Goal: Task Accomplishment & Management: Manage account settings

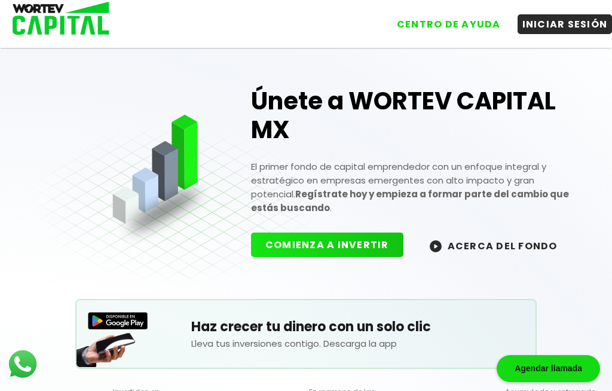
click at [573, 25] on button "INICIAR SESIÓN" at bounding box center [565, 24] width 95 height 20
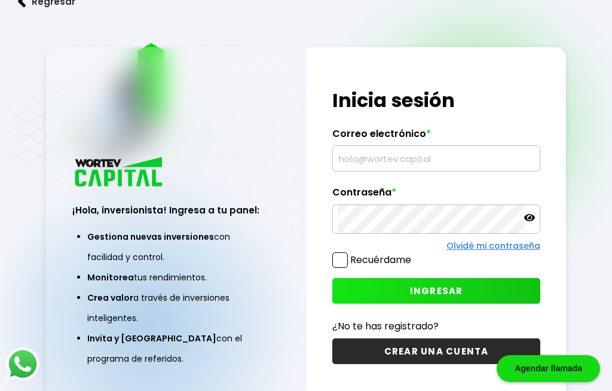
click at [450, 171] on input "text" at bounding box center [436, 158] width 197 height 25
type input "[EMAIL_ADDRESS][DOMAIN_NAME]"
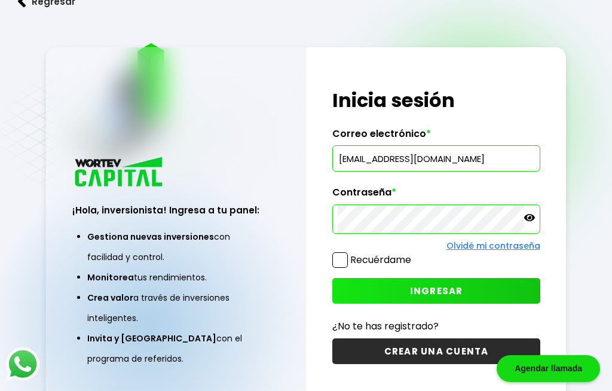
click at [414, 297] on span "INGRESAR" at bounding box center [436, 291] width 53 height 13
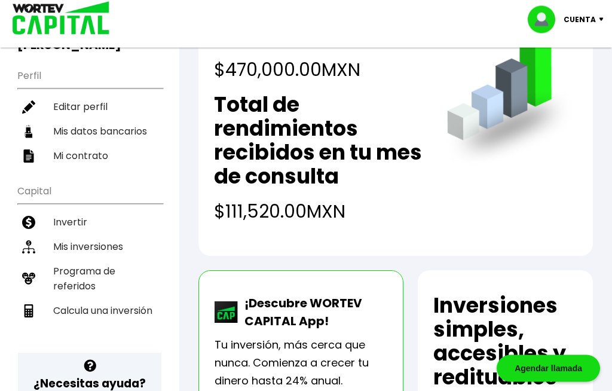
scroll to position [114, 0]
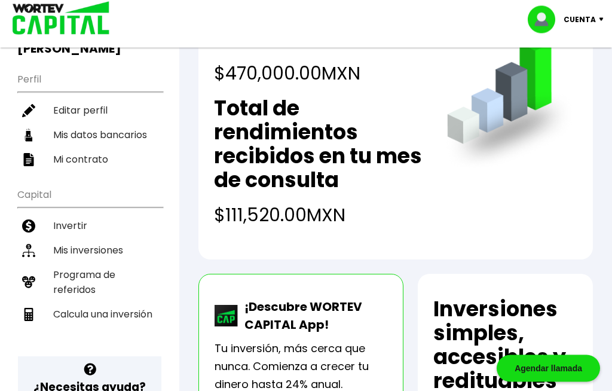
click at [114, 239] on li "Mis inversiones" at bounding box center [89, 251] width 145 height 25
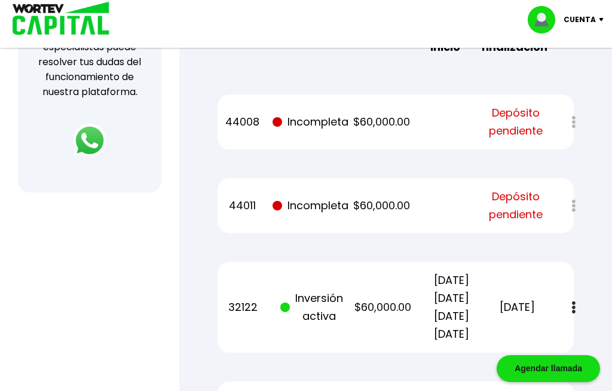
scroll to position [437, 0]
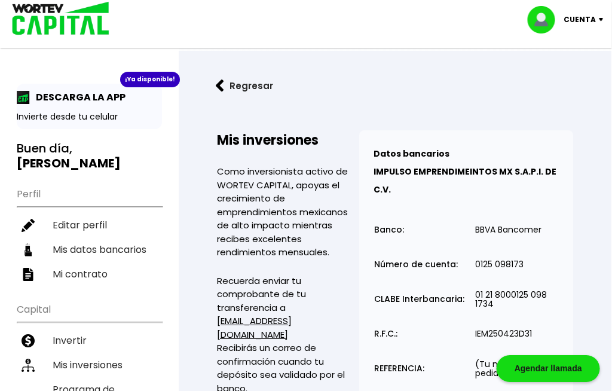
click at [582, 20] on p "Cuenta" at bounding box center [580, 20] width 32 height 18
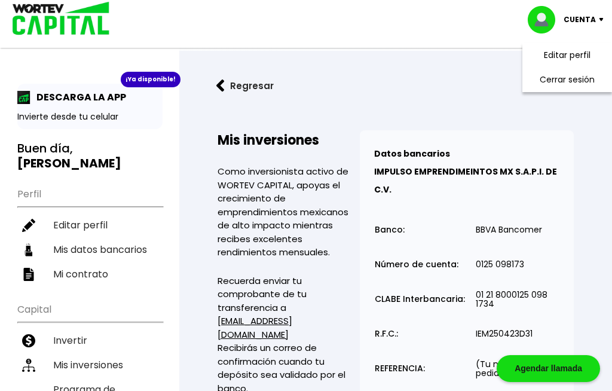
click at [580, 83] on li "Cerrar sesión" at bounding box center [568, 80] width 96 height 25
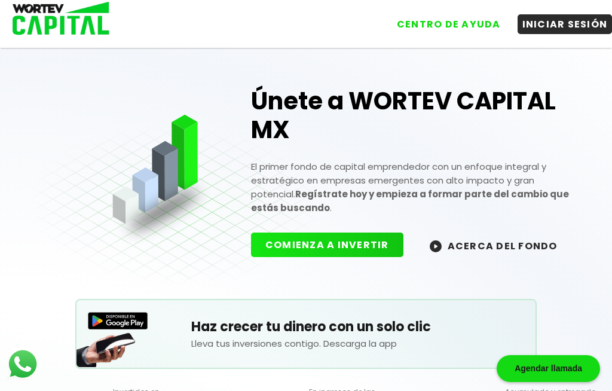
click at [562, 28] on button "INICIAR SESIÓN" at bounding box center [565, 24] width 95 height 20
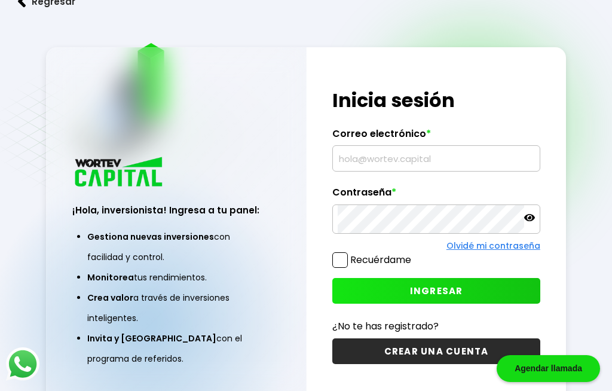
click at [453, 171] on input "text" at bounding box center [436, 158] width 197 height 25
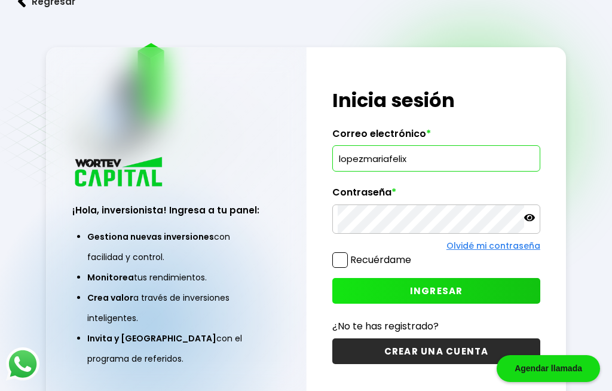
type input "[EMAIL_ADDRESS][DOMAIN_NAME]"
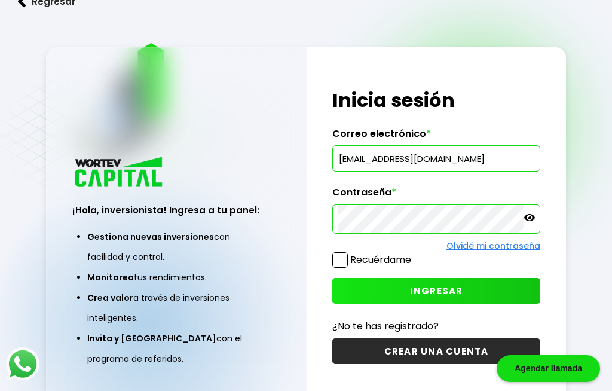
scroll to position [41, 0]
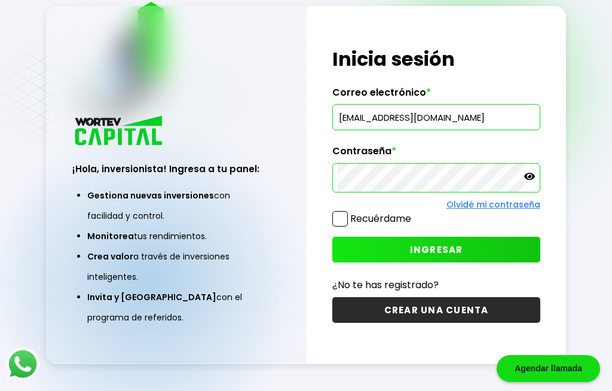
click at [397, 262] on button "INGRESAR" at bounding box center [435, 250] width 207 height 26
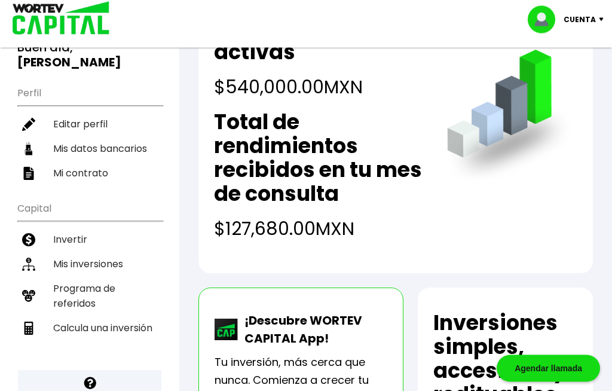
scroll to position [104, 0]
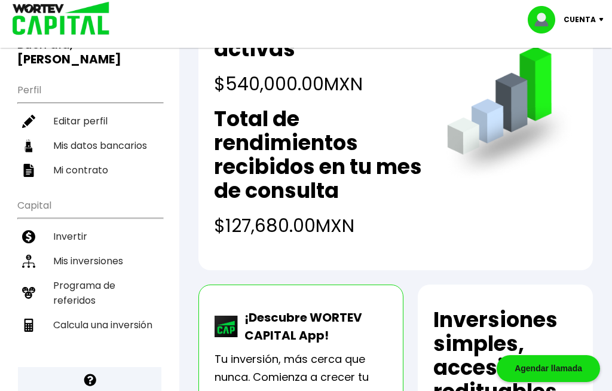
click at [114, 249] on li "Mis inversiones" at bounding box center [89, 261] width 145 height 25
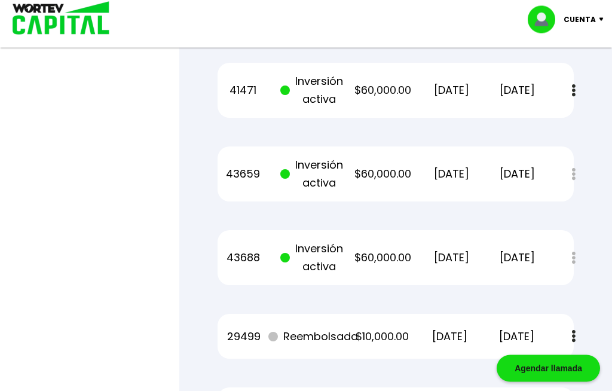
scroll to position [1148, 0]
click at [509, 170] on p "[DATE]" at bounding box center [516, 174] width 51 height 18
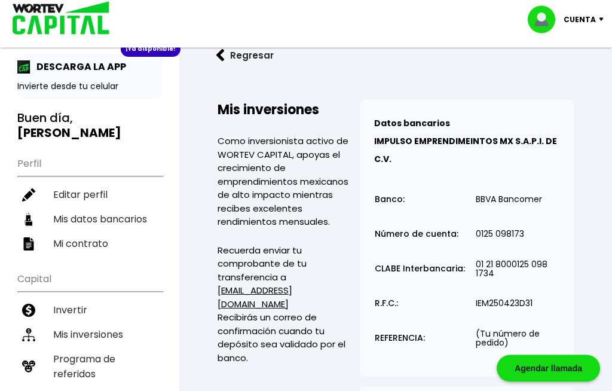
scroll to position [0, 14]
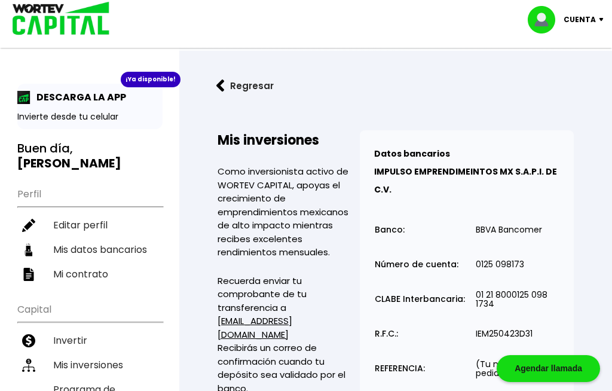
click at [564, 15] on img at bounding box center [546, 20] width 36 height 28
click at [569, 90] on li "Cerrar sesión" at bounding box center [568, 80] width 96 height 25
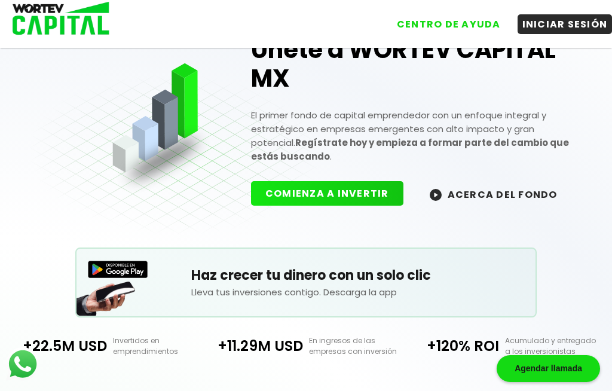
scroll to position [64, 0]
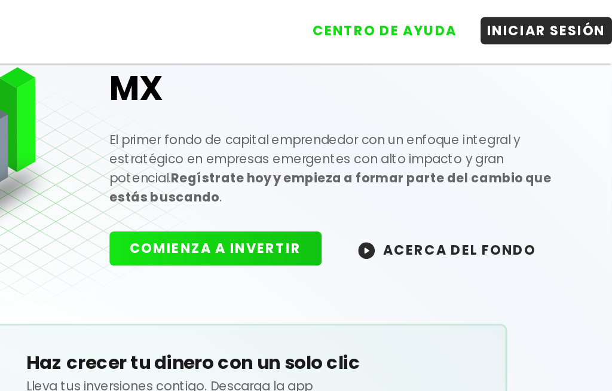
click at [416, 181] on button "ACERCA DEL FONDO" at bounding box center [494, 182] width 157 height 26
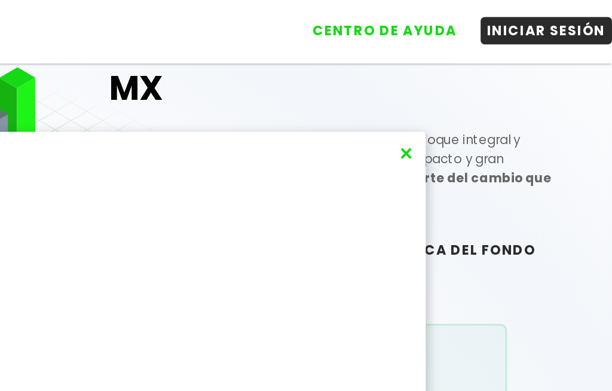
scroll to position [0, 0]
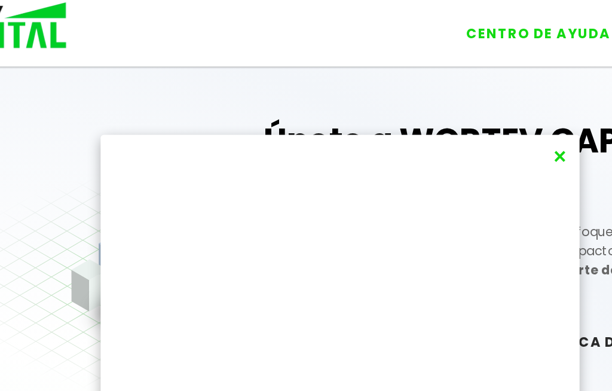
click at [456, 108] on button "×" at bounding box center [464, 113] width 16 height 20
